Goal: Task Accomplishment & Management: Complete application form

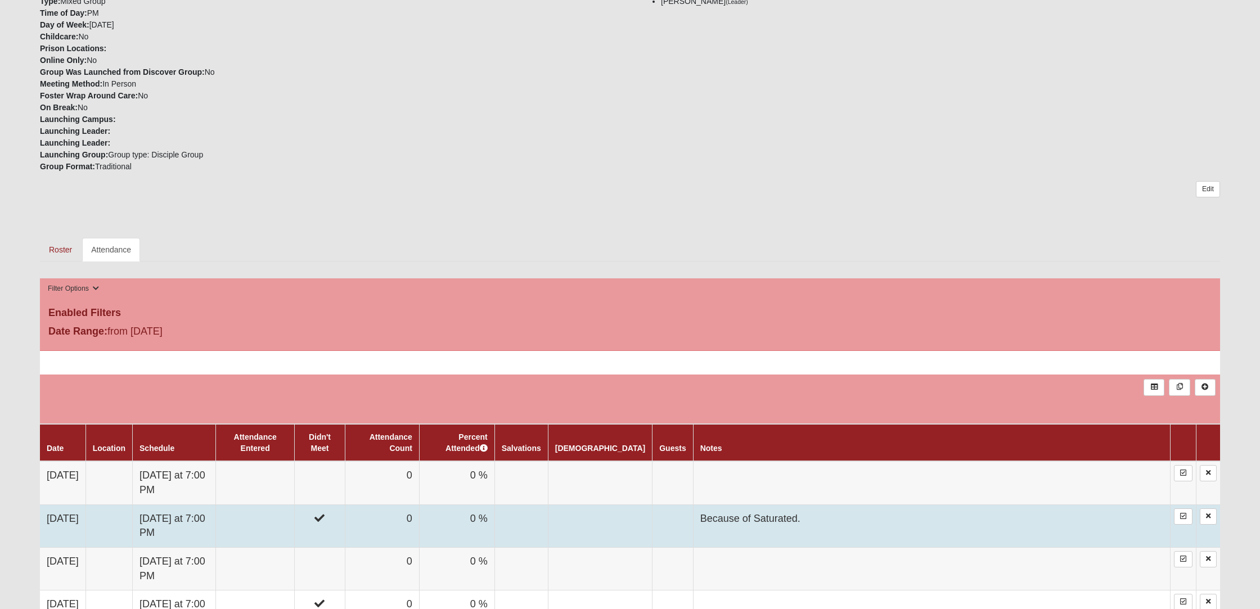
scroll to position [295, 0]
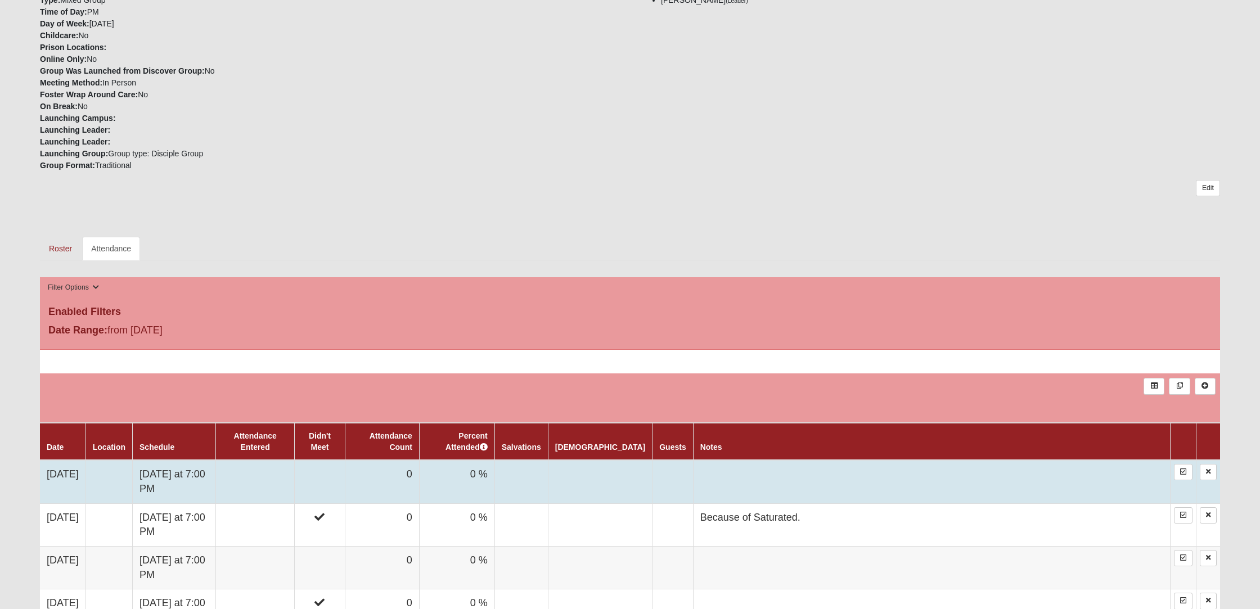
click at [70, 470] on td "[DATE]" at bounding box center [63, 481] width 46 height 43
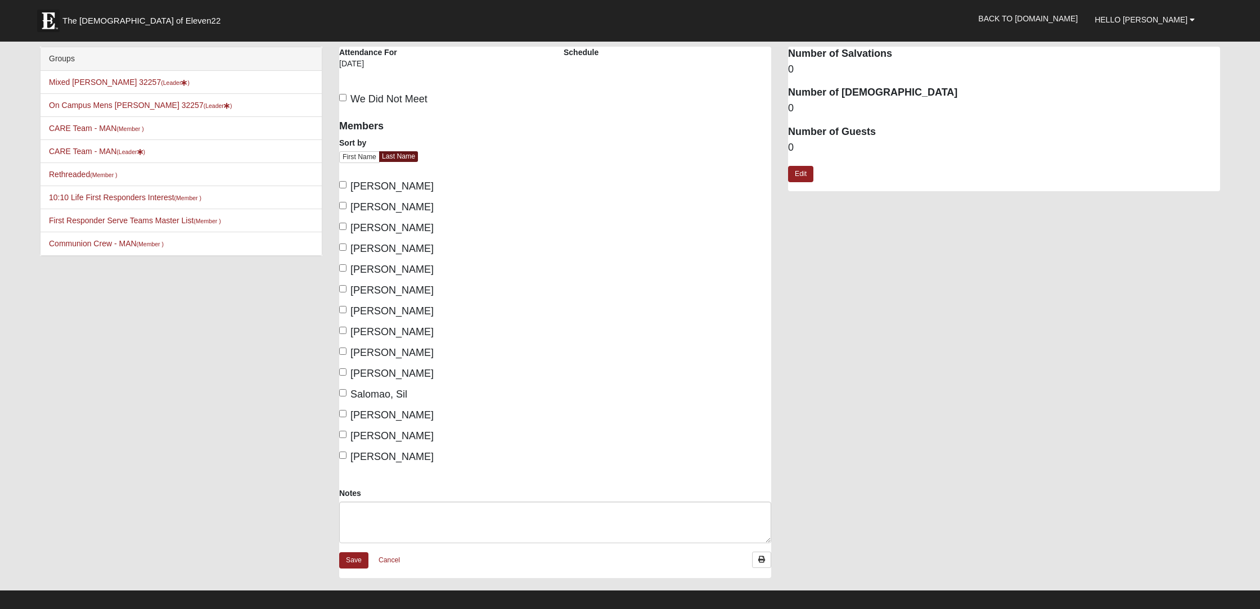
click at [340, 182] on input "Brown, Rich" at bounding box center [342, 184] width 7 height 7
checkbox input "true"
click at [344, 208] on input "Brown, Sarah" at bounding box center [342, 205] width 7 height 7
checkbox input "true"
click at [342, 269] on input "Gomez, Licet" at bounding box center [342, 267] width 7 height 7
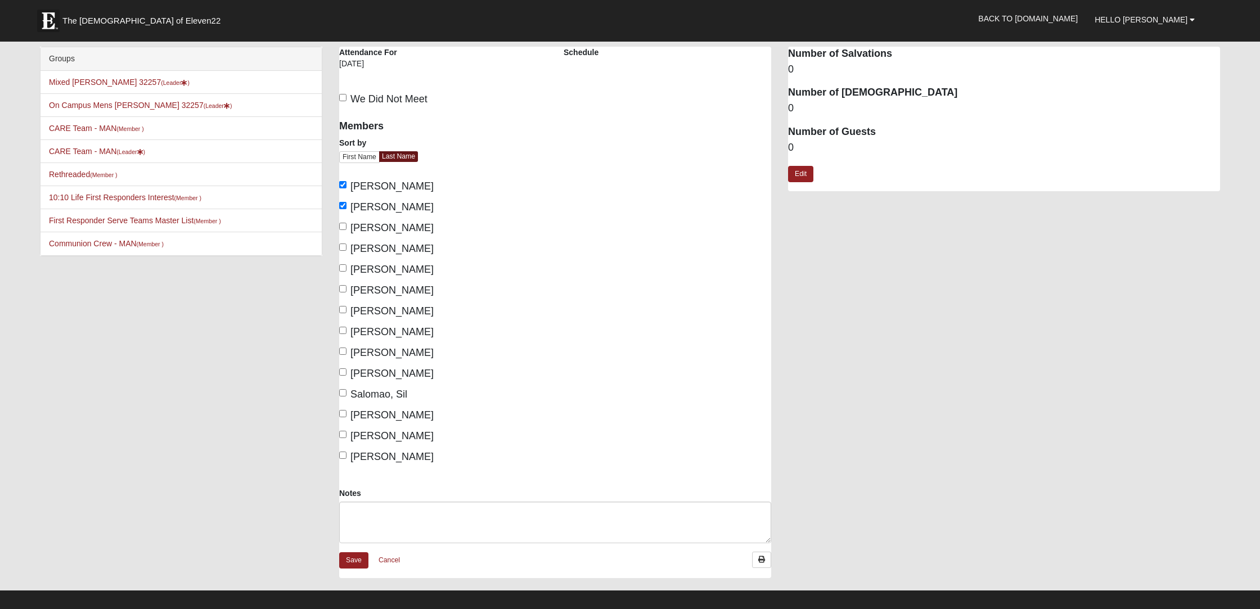
checkbox input "true"
click at [340, 288] on input "Gruber, Daureen" at bounding box center [342, 288] width 7 height 7
checkbox input "true"
click at [342, 309] on input "Gruber, Michael" at bounding box center [342, 309] width 7 height 7
checkbox input "true"
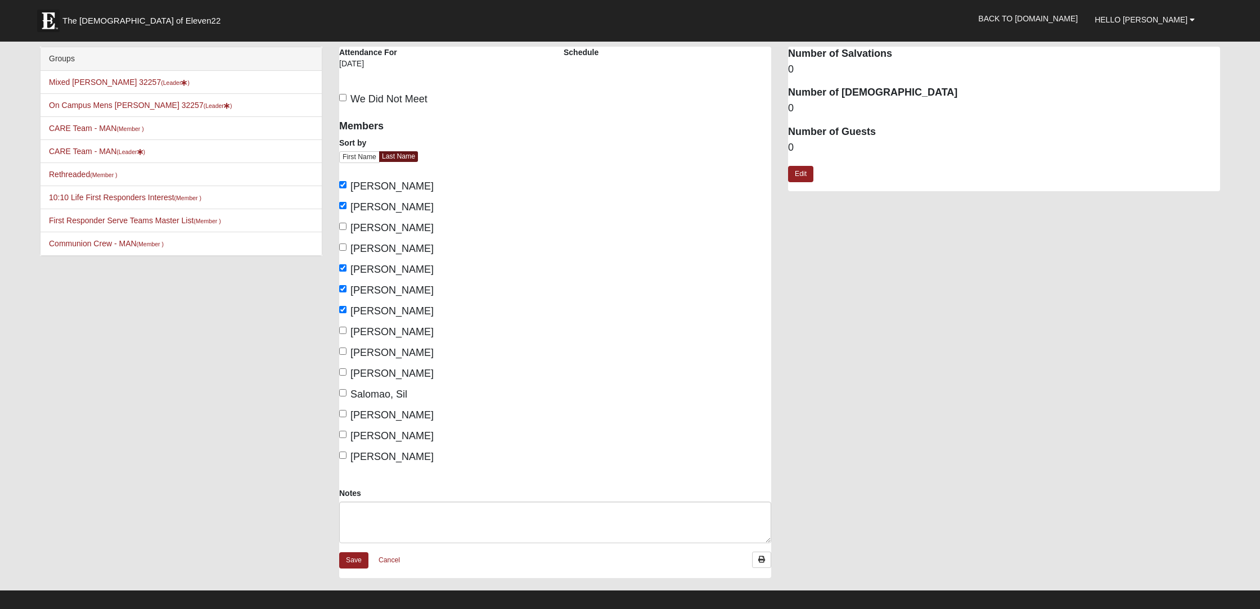
click at [342, 332] on input "Marsh, Lisa" at bounding box center [342, 330] width 7 height 7
checkbox input "true"
click at [343, 354] on input "Marsh, Tony" at bounding box center [342, 351] width 7 height 7
checkbox input "true"
click at [344, 395] on input "Salomao, Sil" at bounding box center [342, 392] width 7 height 7
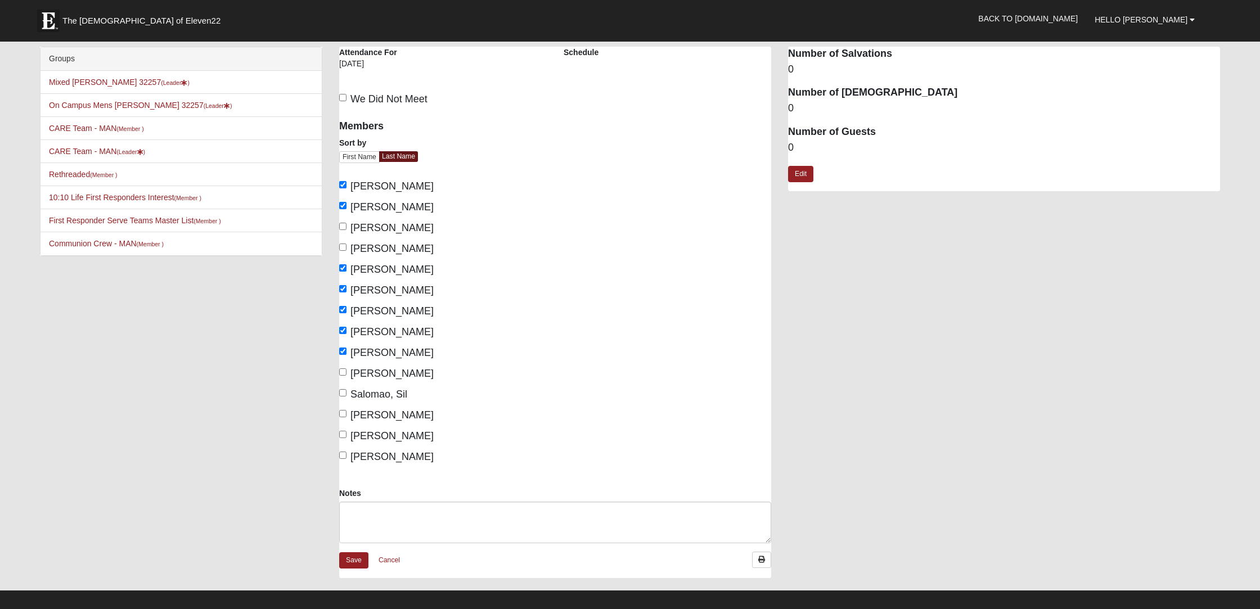
checkbox input "true"
click at [344, 413] on input "Specht-Rariden, Donna" at bounding box center [342, 413] width 7 height 7
checkbox input "true"
click at [344, 438] on label "Talmadge, Lynn" at bounding box center [386, 436] width 94 height 15
click at [344, 438] on input "Talmadge, Lynn" at bounding box center [342, 434] width 7 height 7
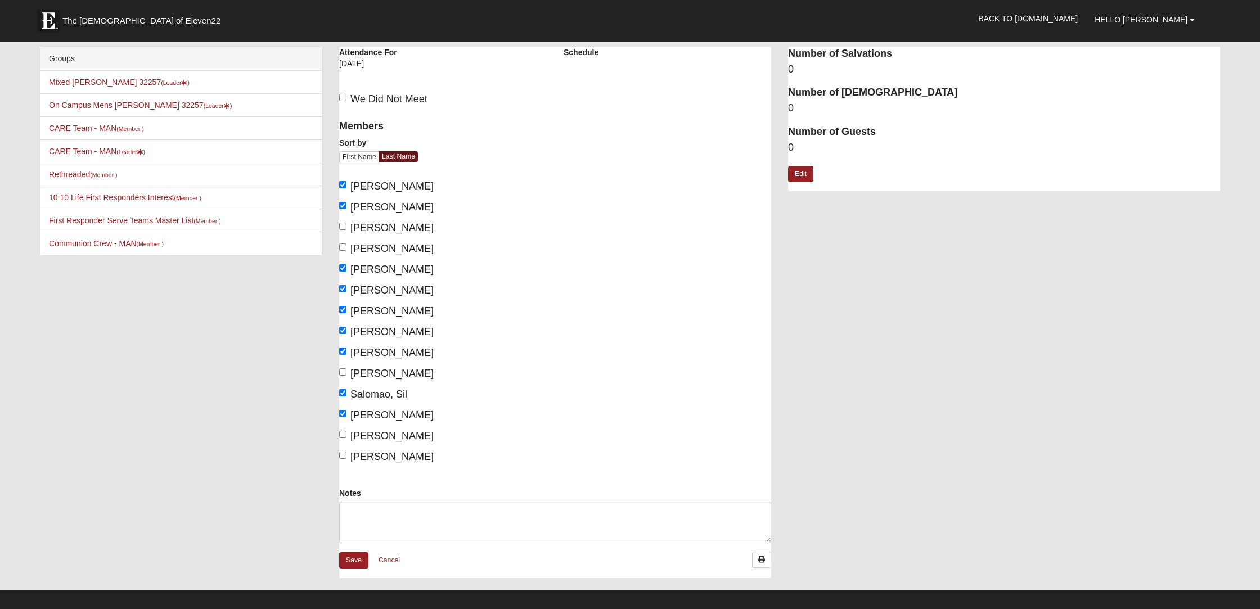
checkbox input "true"
click at [343, 454] on input "Zambrana, LeAnne" at bounding box center [342, 455] width 7 height 7
checkbox input "true"
click at [344, 371] on input "Rosales, Vicky" at bounding box center [342, 371] width 7 height 7
checkbox input "true"
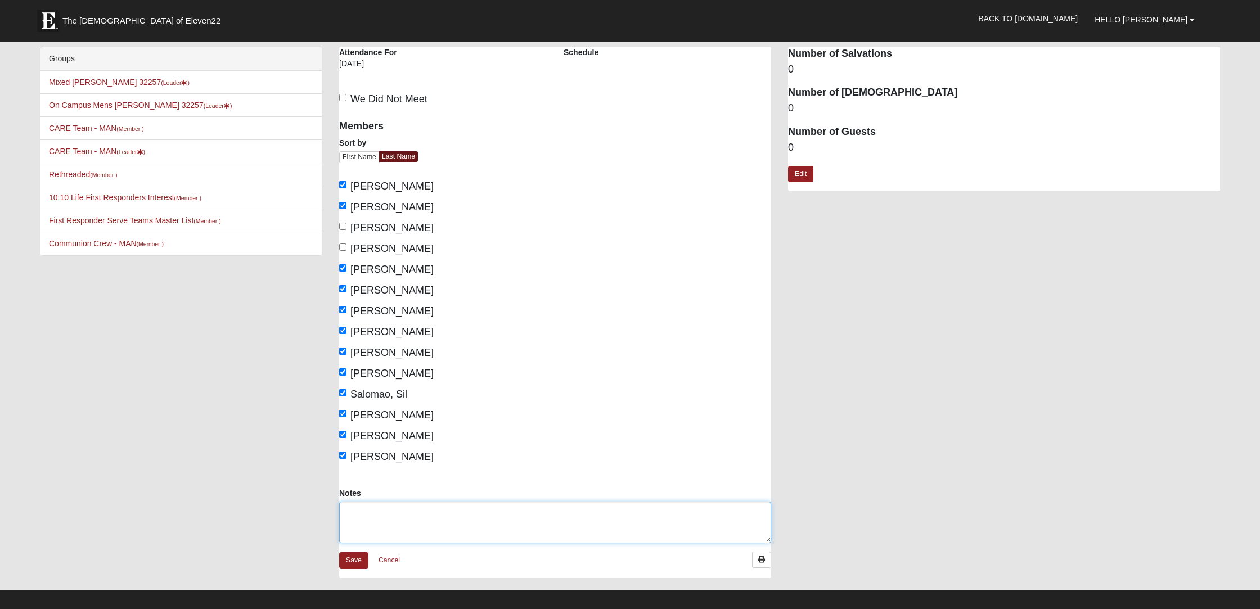
click at [389, 510] on textarea "Notes" at bounding box center [555, 523] width 432 height 42
type textarea "We had a great night sharing all the things God did at Saturated. We worshipped…"
click at [354, 558] on link "Save" at bounding box center [353, 560] width 29 height 16
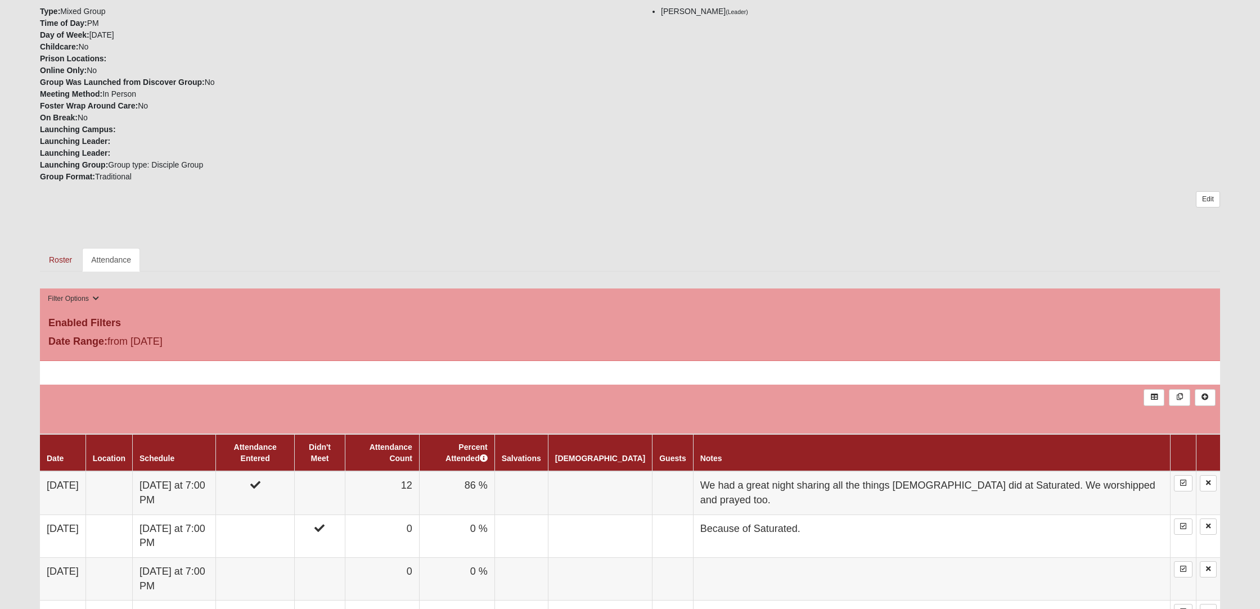
scroll to position [285, 0]
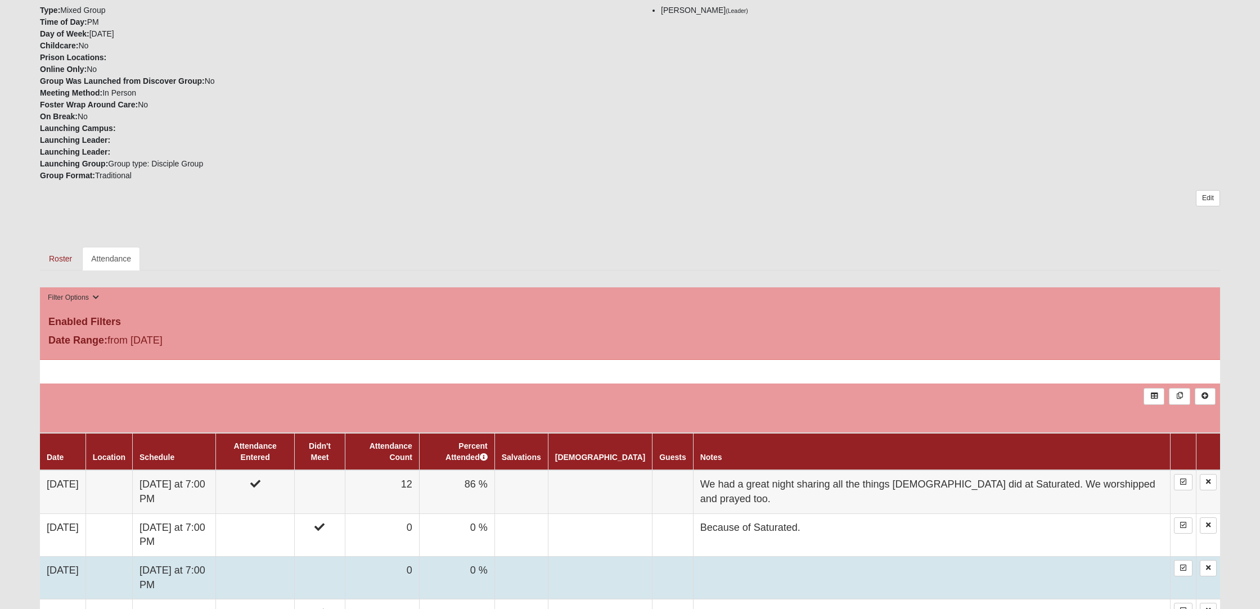
click at [66, 567] on td "[DATE]" at bounding box center [63, 578] width 46 height 43
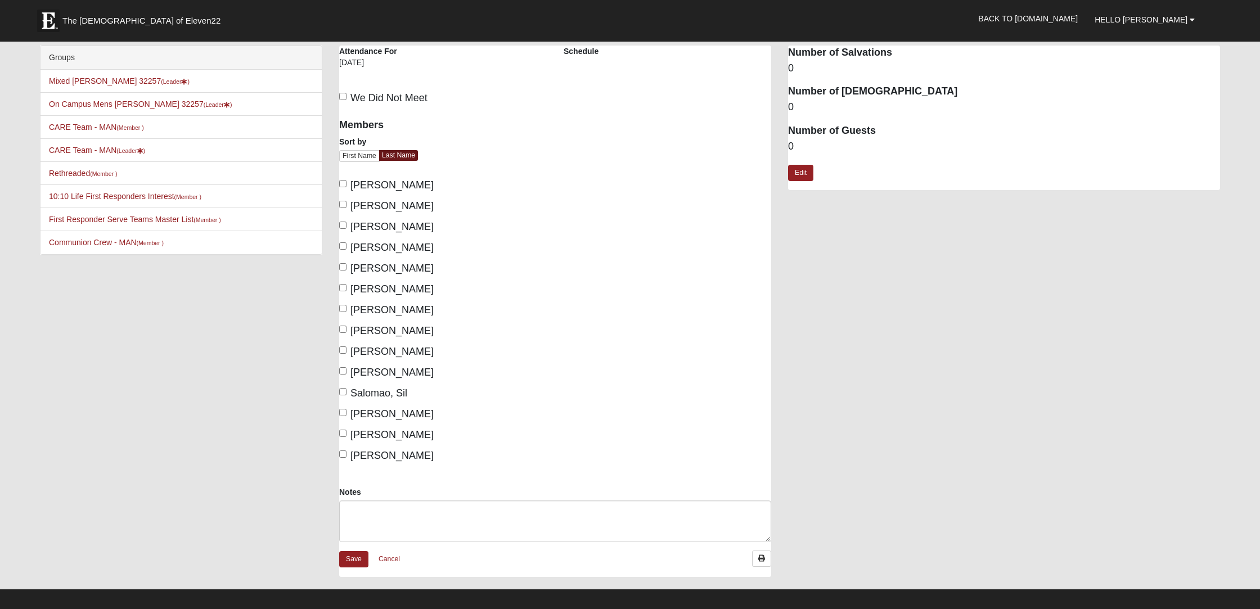
scroll to position [1, 0]
click at [341, 185] on input "Brown, Rich" at bounding box center [342, 183] width 7 height 7
checkbox input "true"
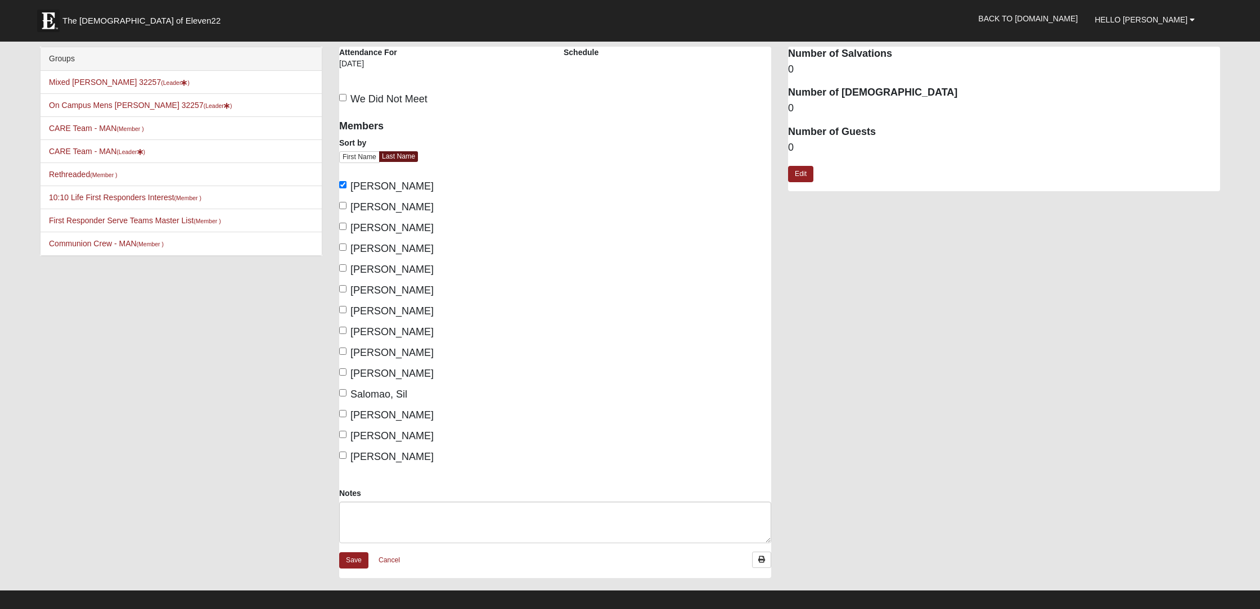
scroll to position [0, 0]
click at [341, 208] on input "[PERSON_NAME]" at bounding box center [342, 205] width 7 height 7
checkbox input "true"
click at [345, 232] on label "Gerace, Carmela" at bounding box center [386, 227] width 94 height 15
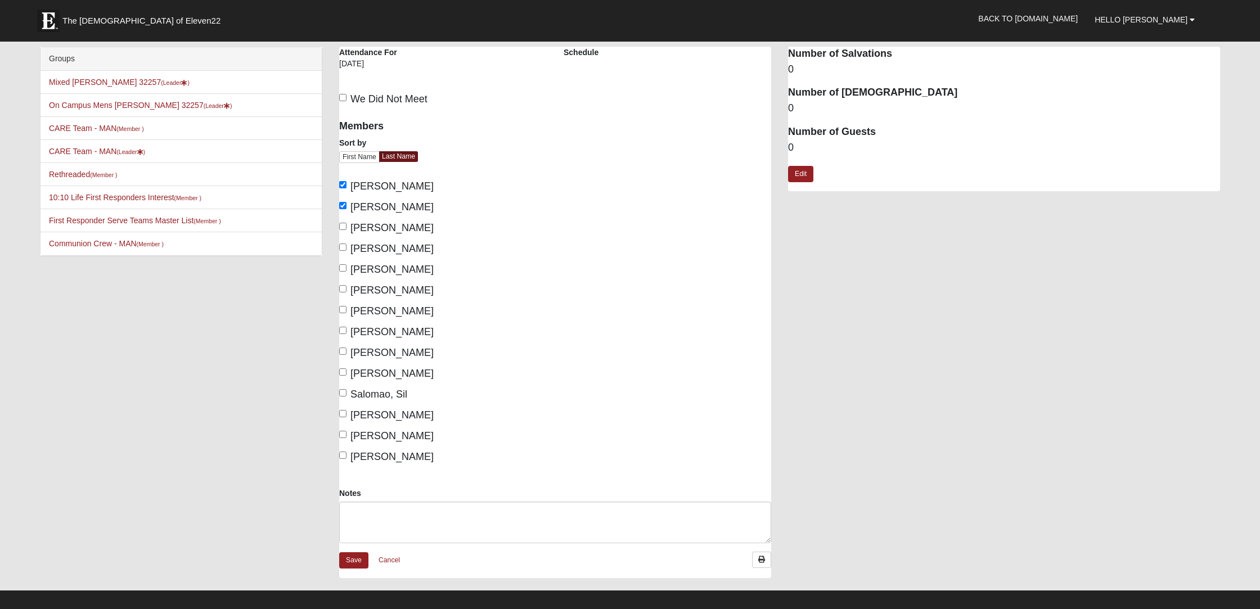
click at [345, 230] on input "Gerace, Carmela" at bounding box center [342, 226] width 7 height 7
checkbox input "true"
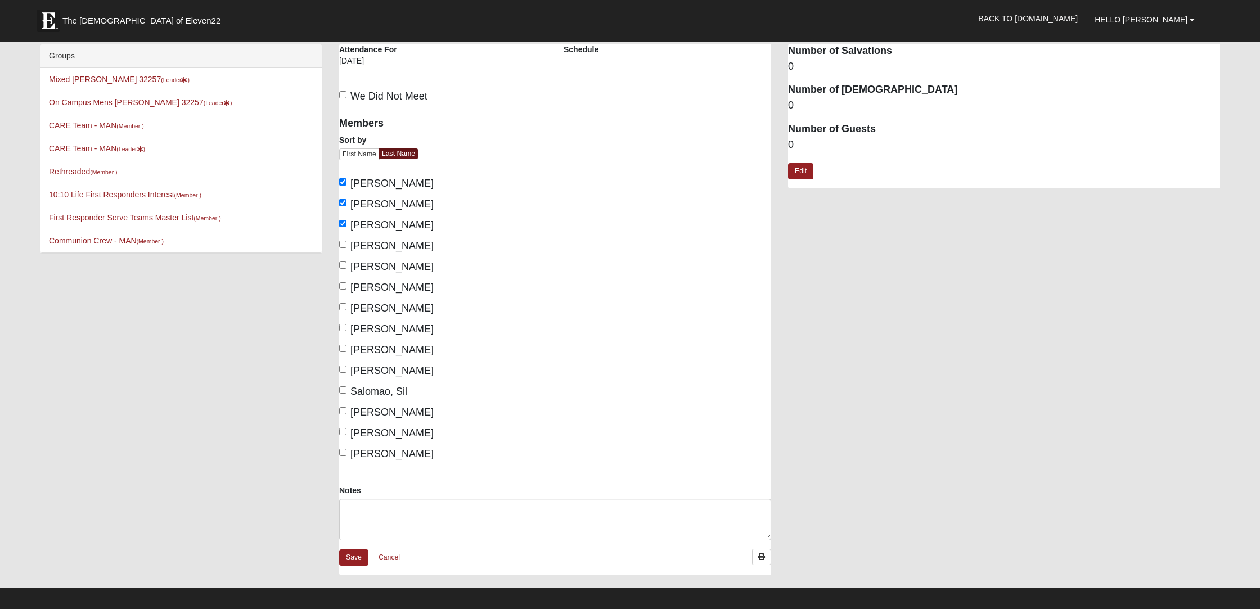
click at [342, 246] on input "Gerace, Mark" at bounding box center [342, 244] width 7 height 7
checkbox input "true"
click at [344, 268] on label "Gomez, Licet" at bounding box center [386, 266] width 94 height 15
click at [344, 268] on input "Gomez, Licet" at bounding box center [342, 265] width 7 height 7
checkbox input "true"
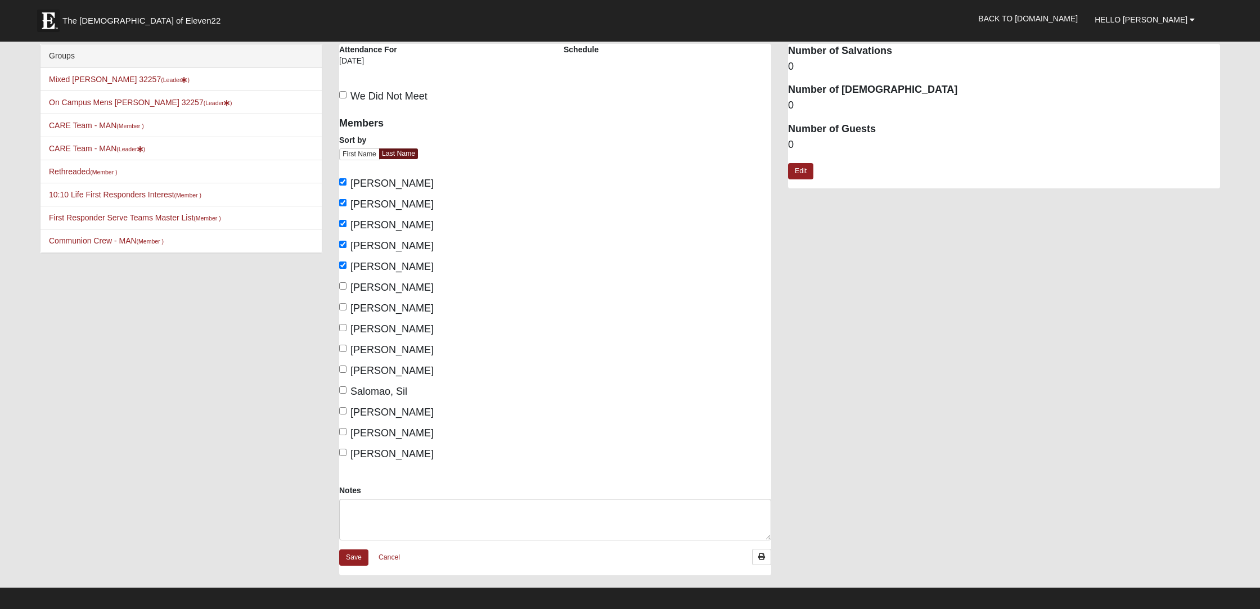
drag, startPoint x: 341, startPoint y: 287, endPoint x: 341, endPoint y: 295, distance: 8.5
click at [341, 287] on input "Gruber, Daureen" at bounding box center [342, 285] width 7 height 7
checkbox input "true"
drag, startPoint x: 343, startPoint y: 308, endPoint x: 343, endPoint y: 316, distance: 7.9
click at [343, 308] on input "Gruber, Michael" at bounding box center [342, 306] width 7 height 7
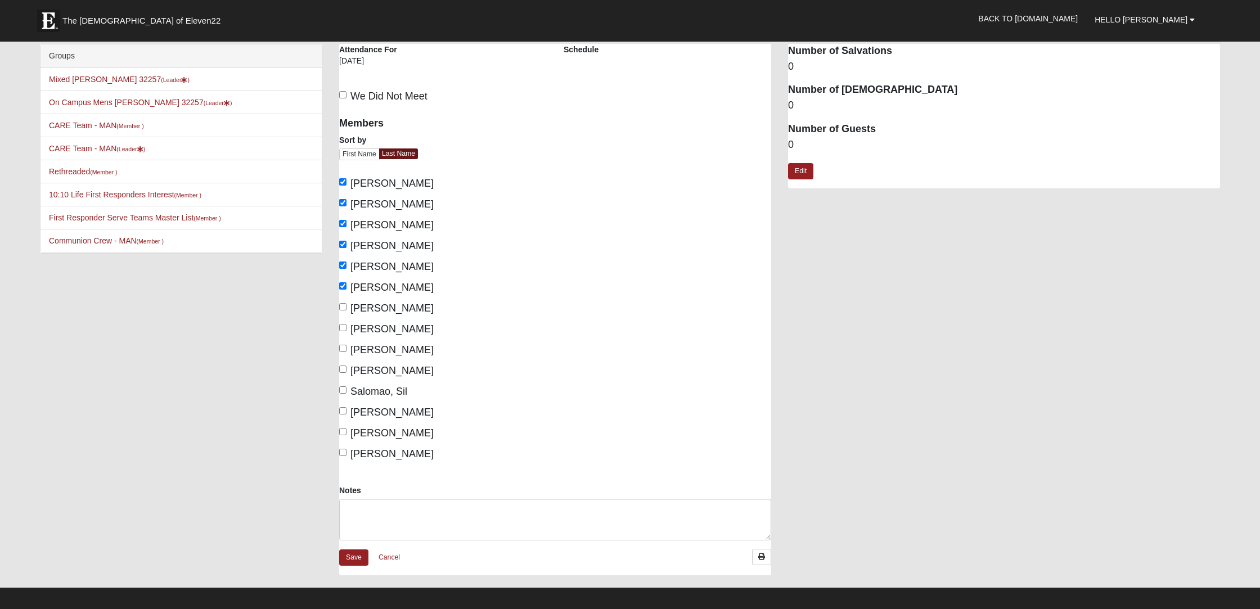
checkbox input "true"
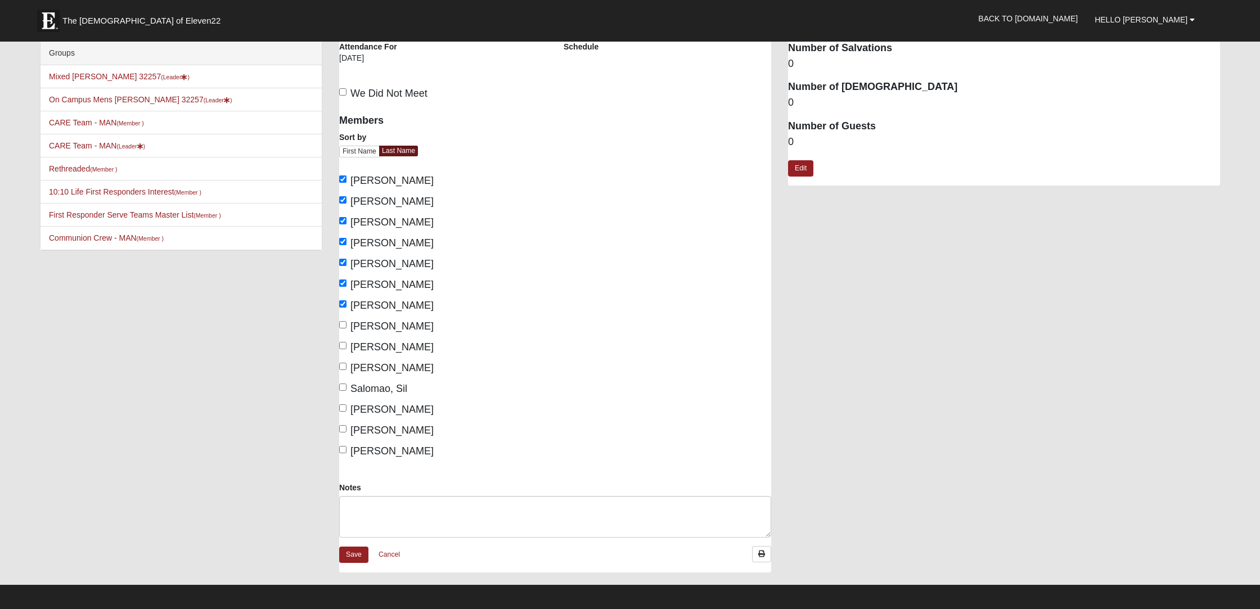
scroll to position [3, 0]
click at [341, 331] on label "Marsh, Lisa" at bounding box center [386, 326] width 94 height 15
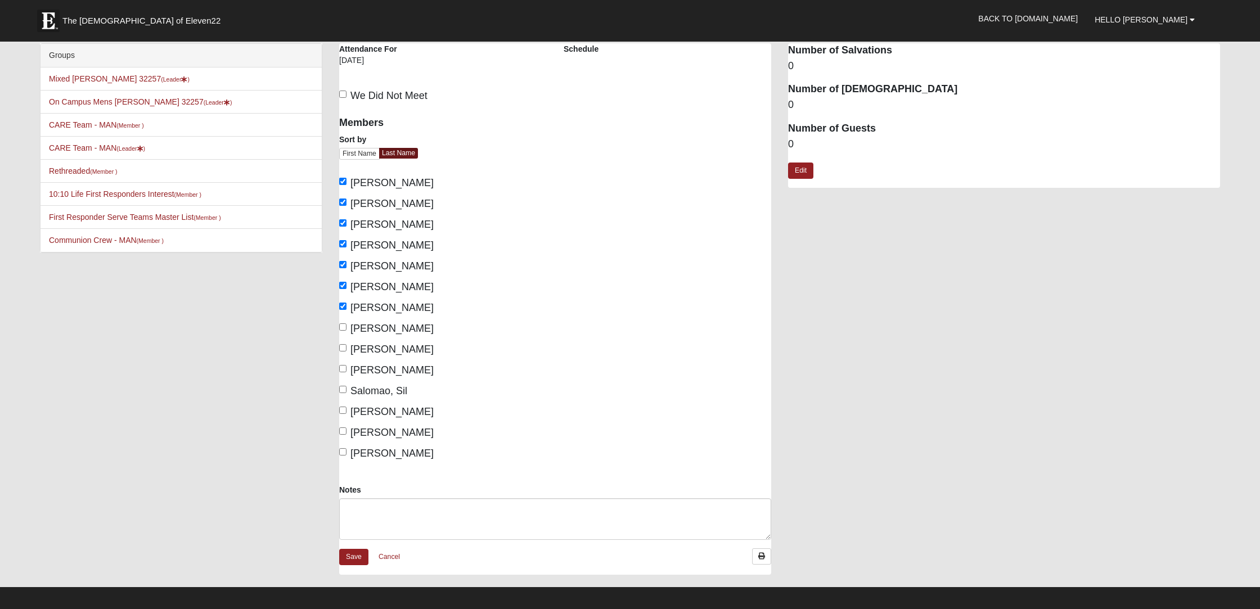
click at [341, 331] on input "Marsh, Lisa" at bounding box center [342, 326] width 7 height 7
checkbox input "true"
click at [344, 347] on input "Marsh, Tony" at bounding box center [342, 347] width 7 height 7
checkbox input "true"
click at [344, 411] on input "Specht-Rariden, Donna" at bounding box center [342, 410] width 7 height 7
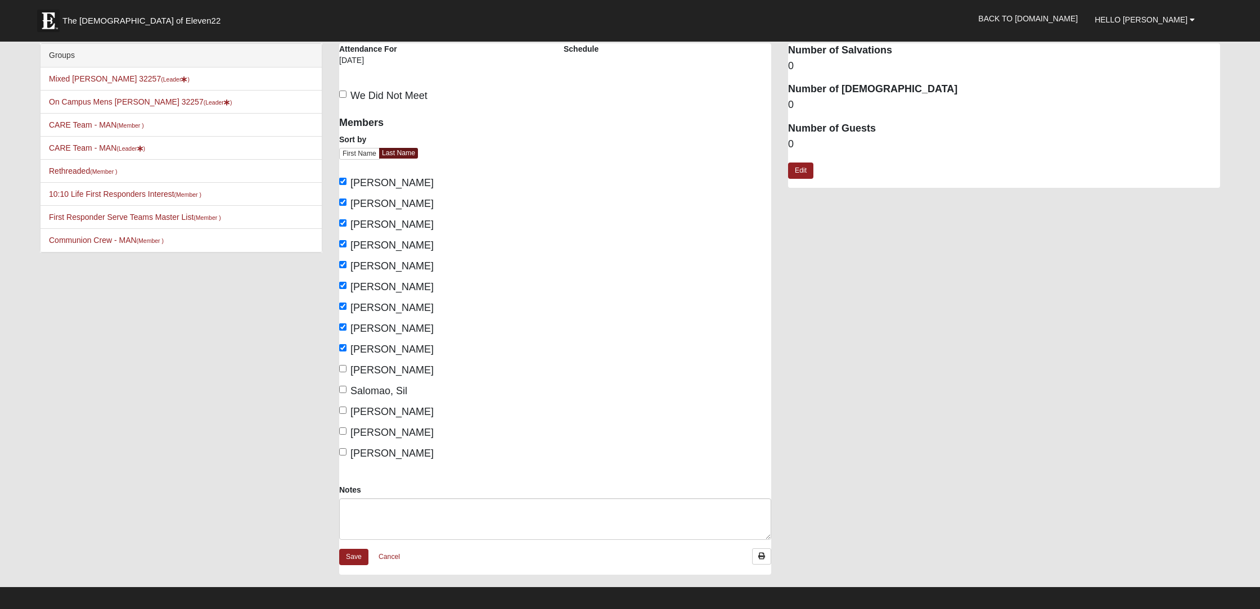
checkbox input "true"
click at [341, 433] on input "Talmadge, Lynn" at bounding box center [342, 430] width 7 height 7
checkbox input "true"
click at [344, 453] on input "Zambrana, LeAnne" at bounding box center [342, 451] width 7 height 7
checkbox input "true"
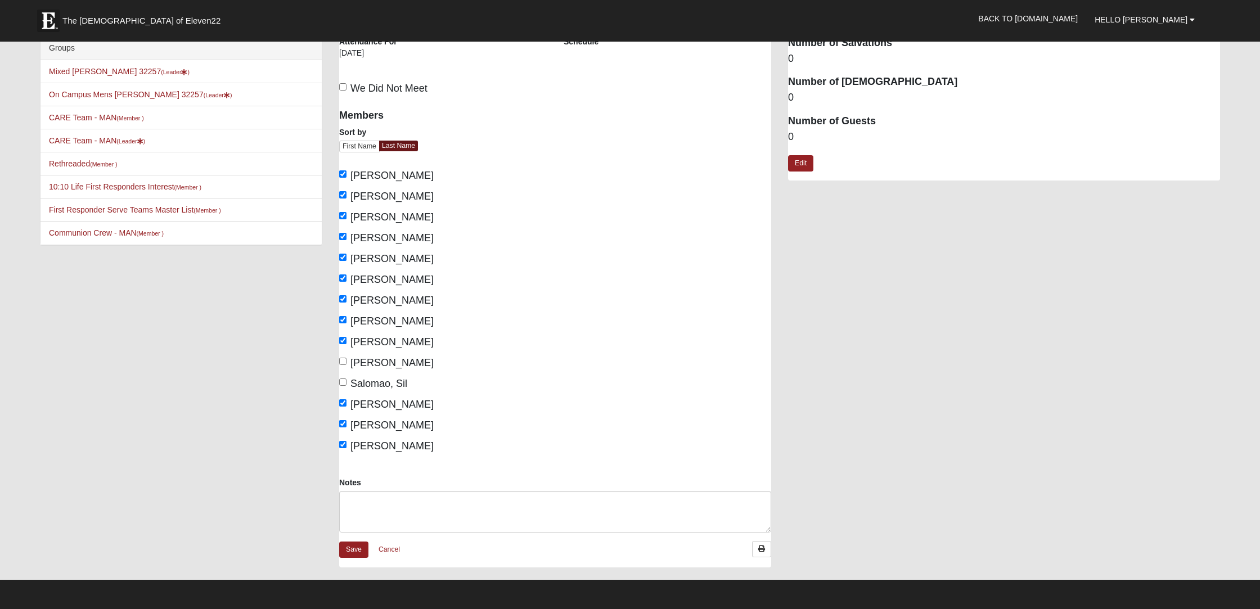
click at [359, 560] on div "Save Cancel" at bounding box center [555, 554] width 432 height 26
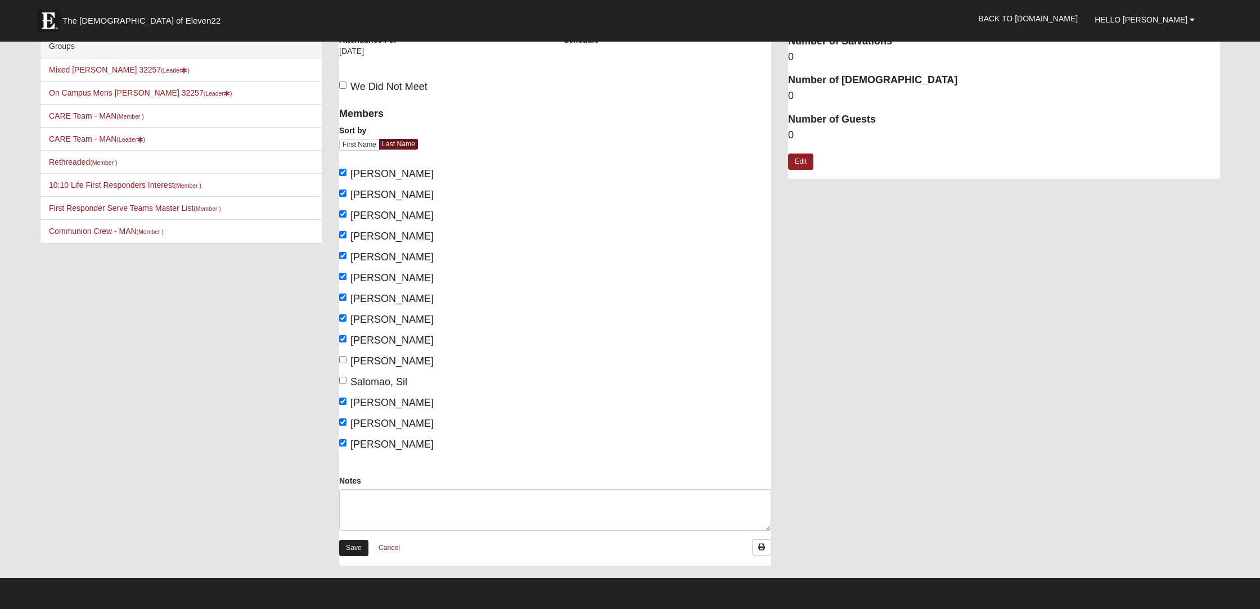
click at [355, 552] on link "Save" at bounding box center [353, 548] width 29 height 16
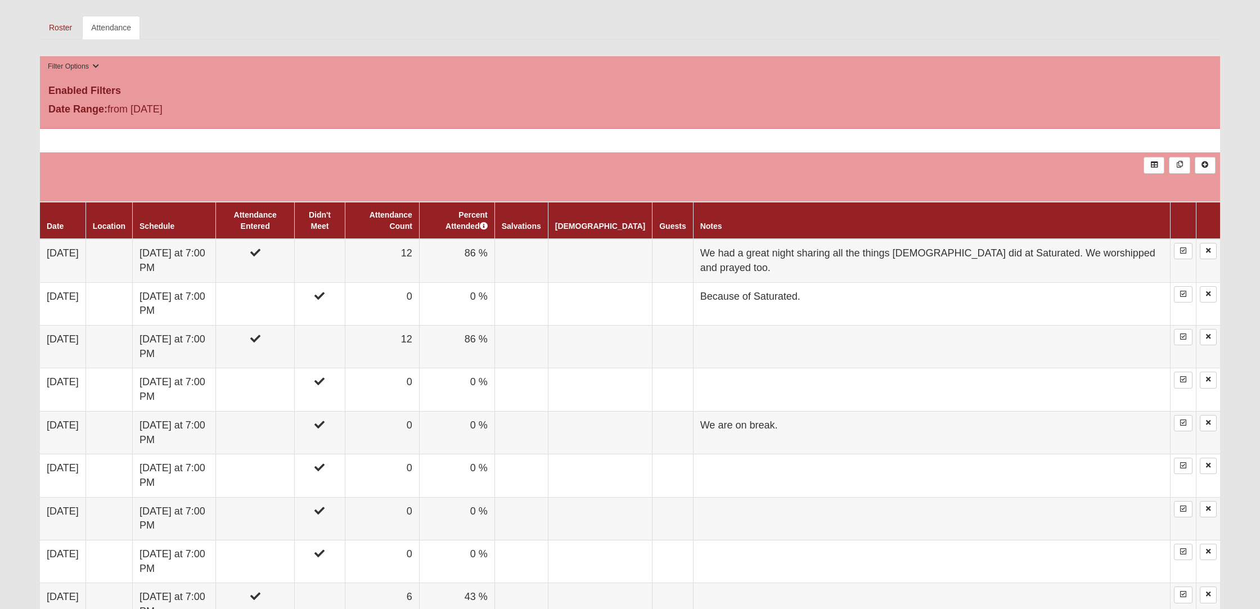
scroll to position [520, 0]
